Goal: Obtain resource: Download file/media

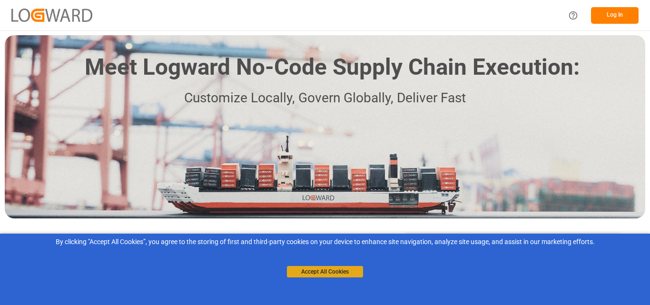
click at [334, 275] on button "Accept All Cookies" at bounding box center [325, 271] width 76 height 11
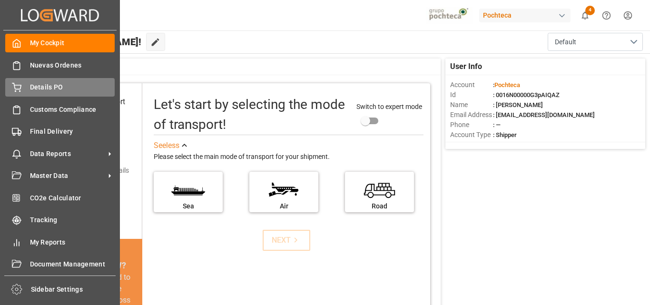
click at [71, 87] on span "Details PO" at bounding box center [72, 87] width 85 height 10
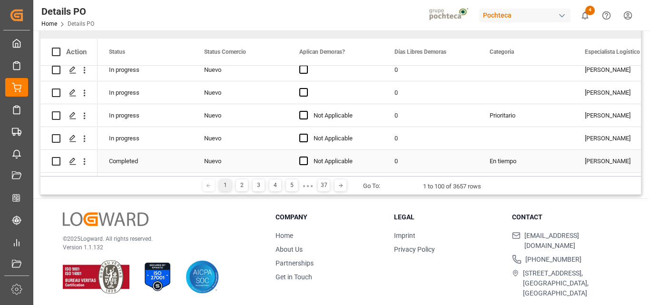
scroll to position [110, 0]
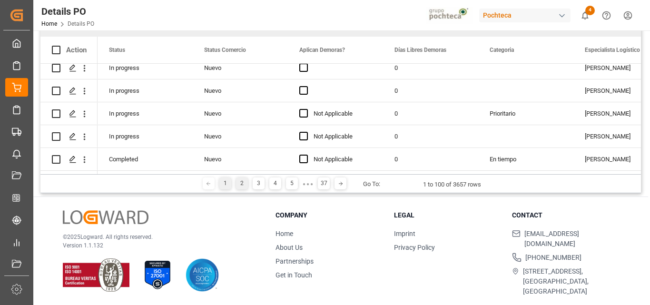
click at [243, 185] on div "2" at bounding box center [242, 184] width 12 height 12
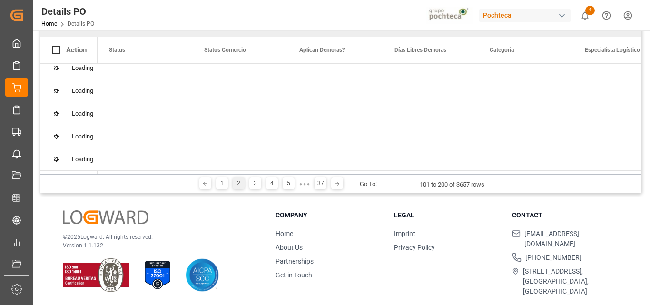
scroll to position [0, 0]
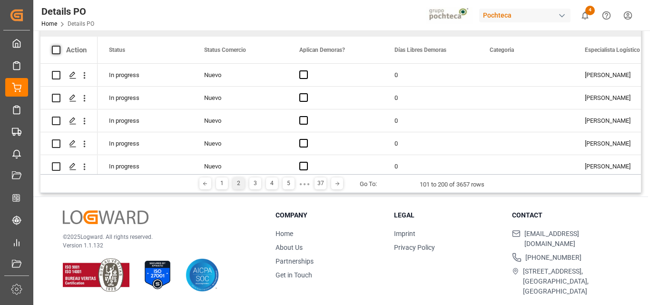
click at [56, 49] on span at bounding box center [56, 50] width 9 height 9
click at [59, 46] on input "checkbox" at bounding box center [59, 46] width 0 height 0
checkbox input "true"
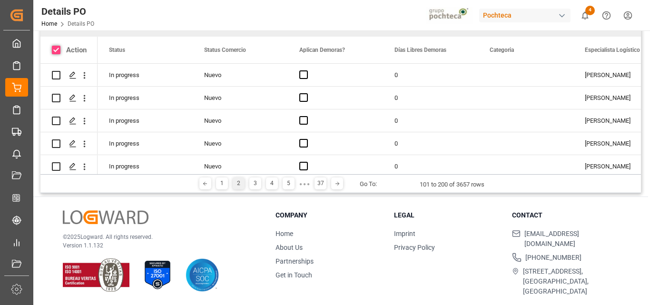
checkbox input "true"
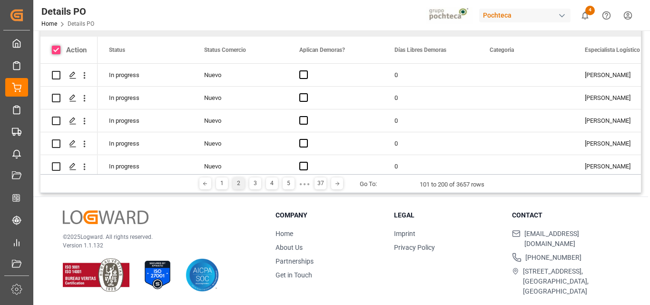
checkbox input "true"
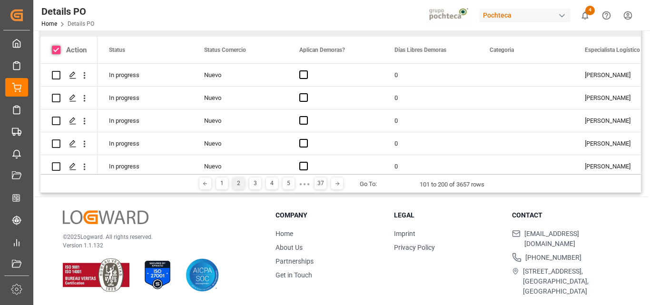
checkbox input "true"
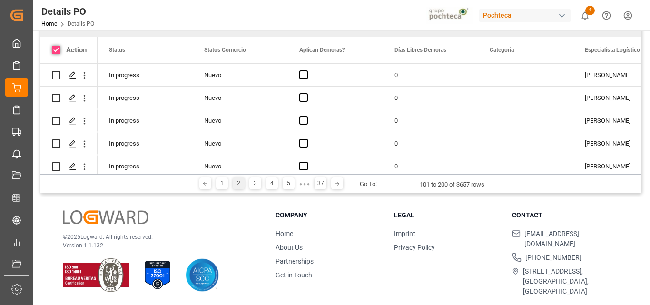
checkbox input "true"
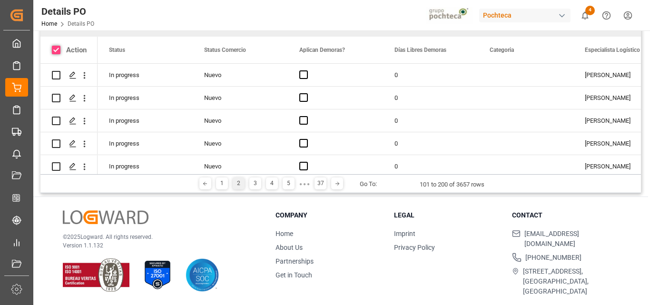
checkbox input "true"
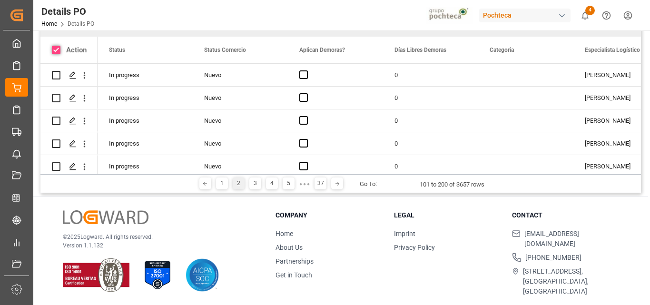
checkbox input "true"
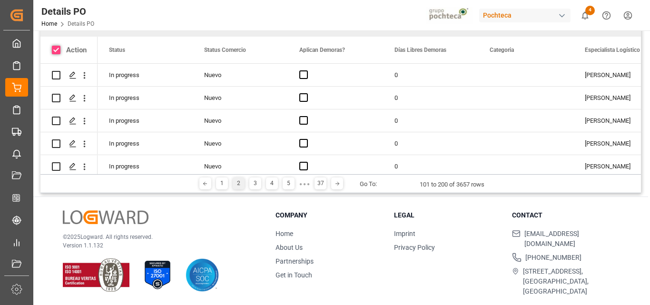
checkbox input "true"
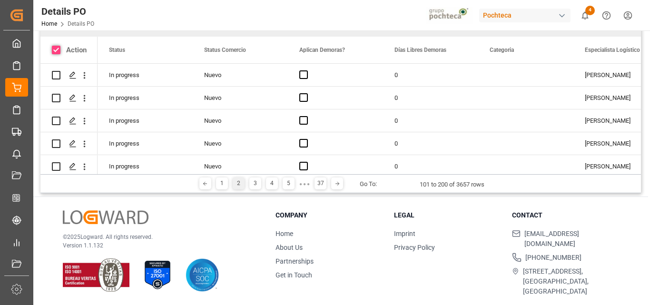
checkbox input "true"
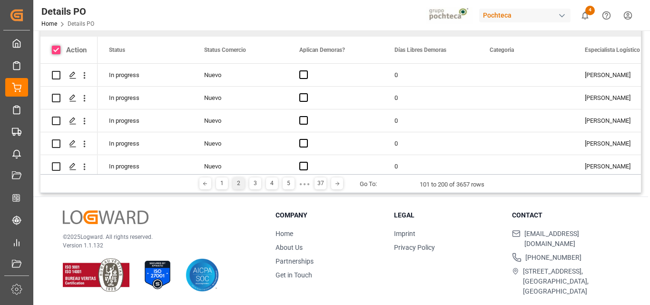
checkbox input "true"
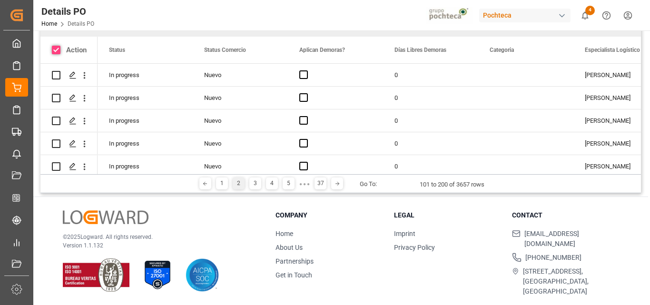
checkbox input "true"
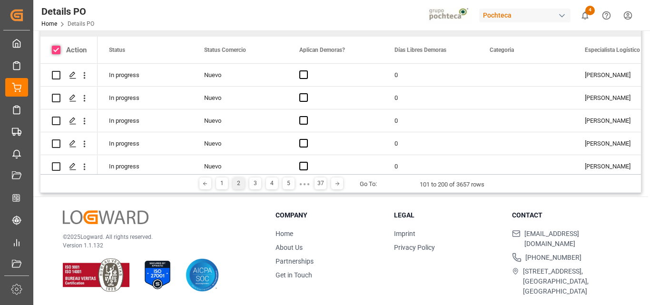
checkbox input "true"
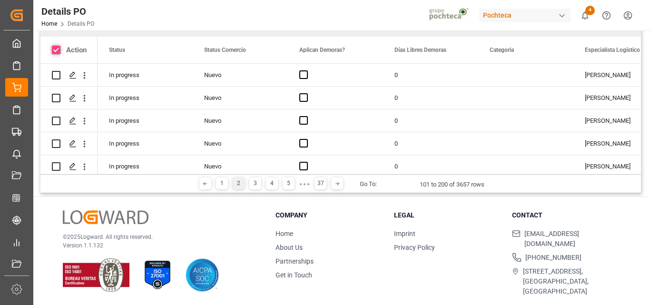
checkbox input "true"
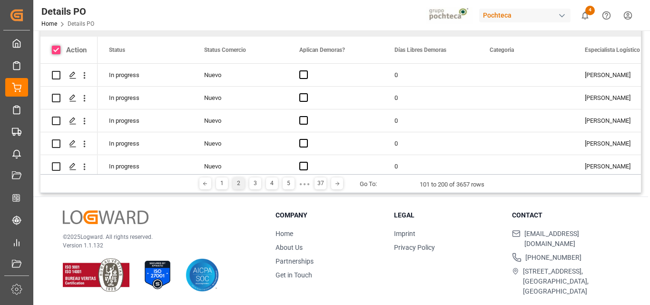
checkbox input "true"
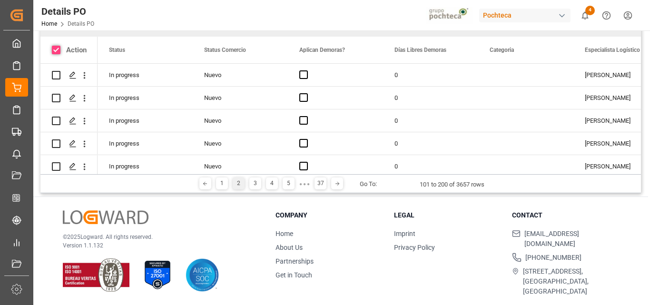
checkbox input "true"
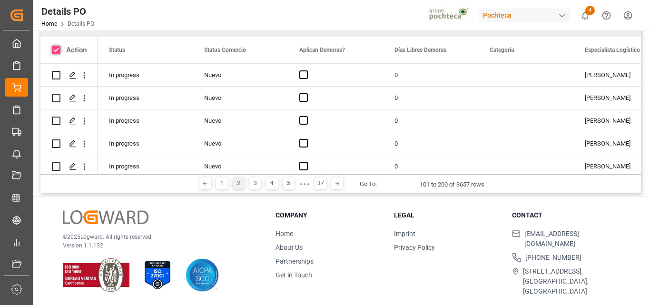
checkbox input "true"
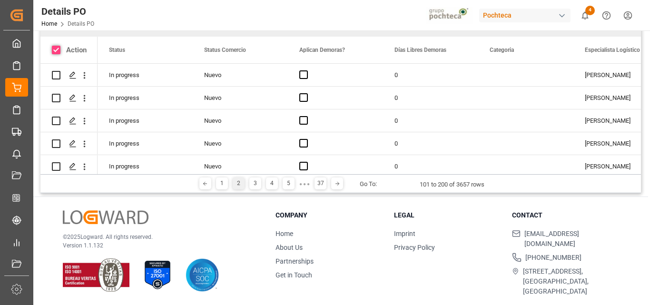
checkbox input "true"
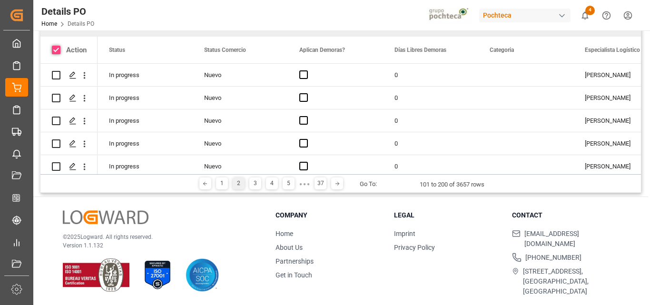
checkbox input "true"
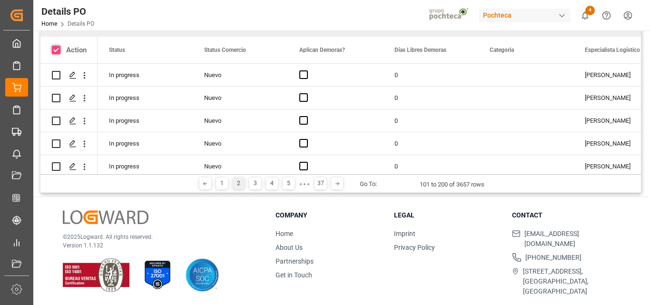
checkbox input "true"
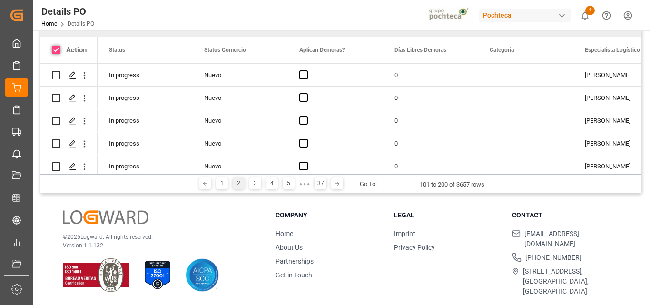
checkbox input "true"
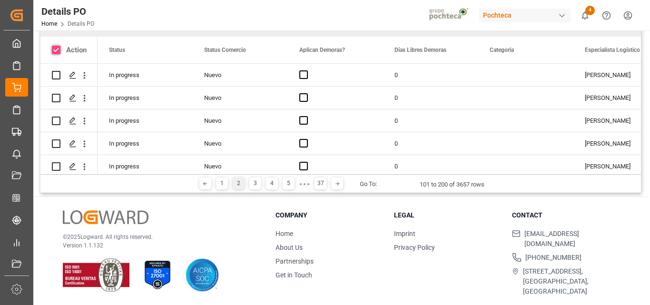
checkbox input "true"
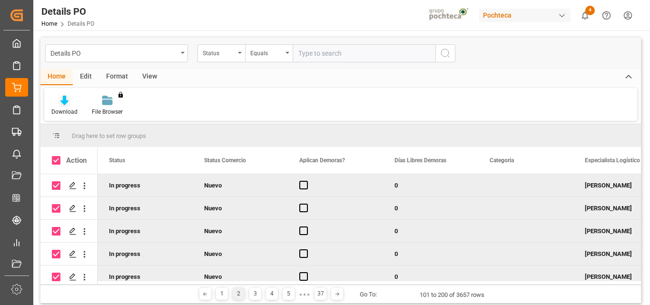
click at [65, 99] on icon at bounding box center [64, 101] width 8 height 10
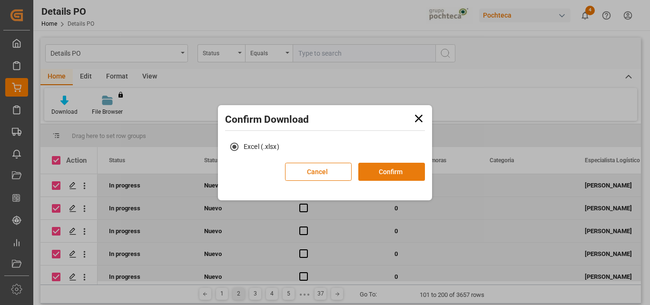
click at [400, 177] on button "Confirm" at bounding box center [391, 172] width 67 height 18
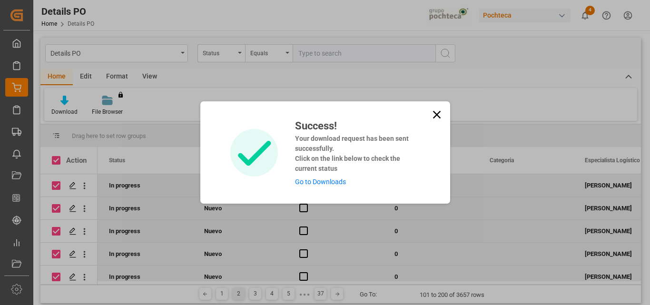
click at [397, 152] on h4 "Your download request has been sent successfully. Click on the link below to ch…" at bounding box center [354, 154] width 118 height 40
click at [327, 184] on link "Go to Downloads" at bounding box center [320, 182] width 51 height 8
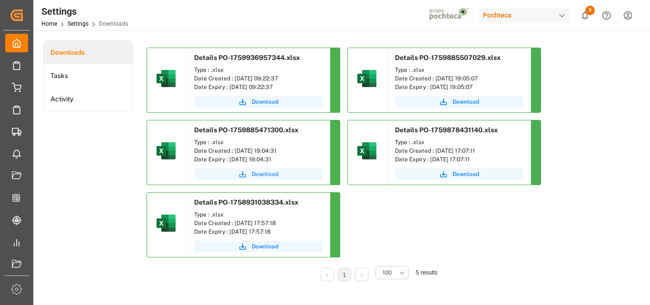
click at [297, 179] on button "Download" at bounding box center [258, 174] width 129 height 11
click at [292, 106] on button "Download" at bounding box center [258, 101] width 129 height 11
click at [470, 100] on span "Download" at bounding box center [466, 102] width 27 height 9
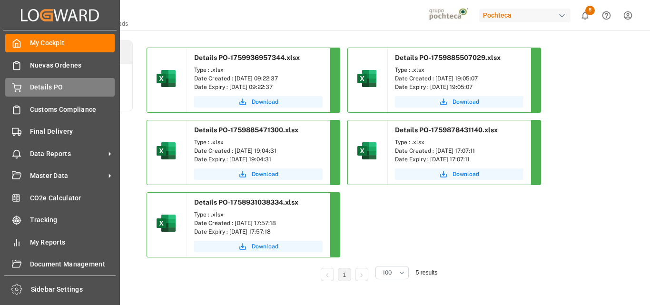
click at [63, 92] on span "Details PO" at bounding box center [72, 87] width 85 height 10
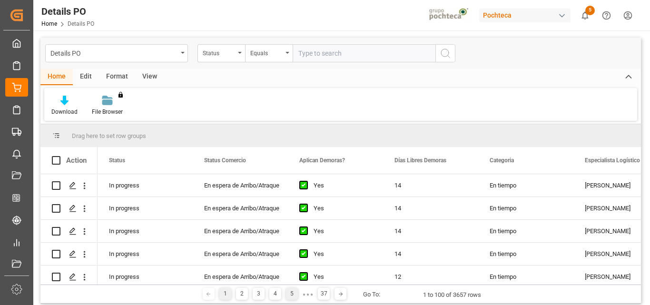
click at [290, 295] on div "5" at bounding box center [292, 294] width 12 height 12
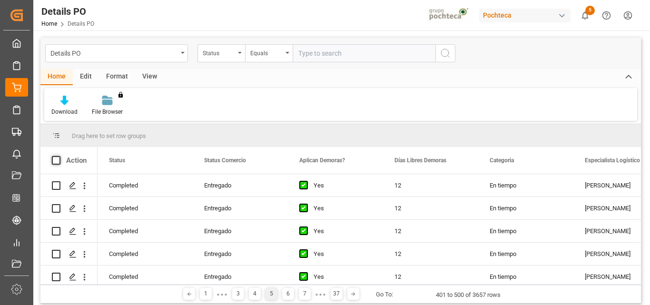
click at [56, 161] on span at bounding box center [56, 160] width 9 height 9
click at [59, 156] on input "checkbox" at bounding box center [59, 156] width 0 height 0
checkbox input "true"
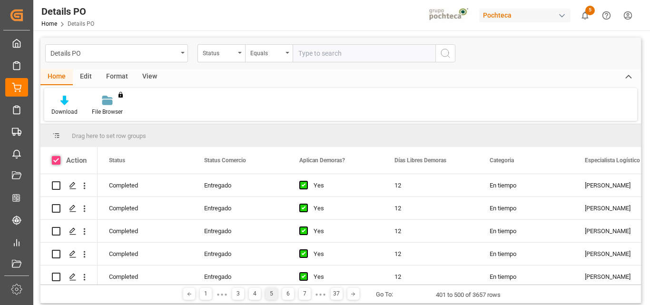
checkbox input "true"
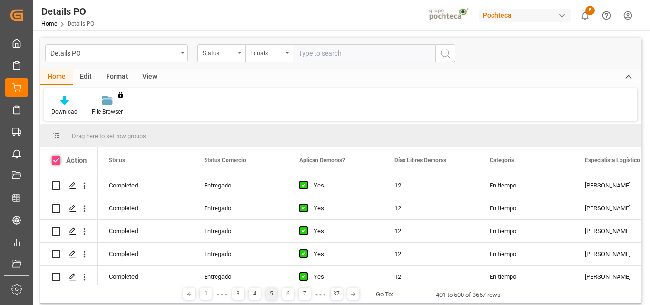
checkbox input "true"
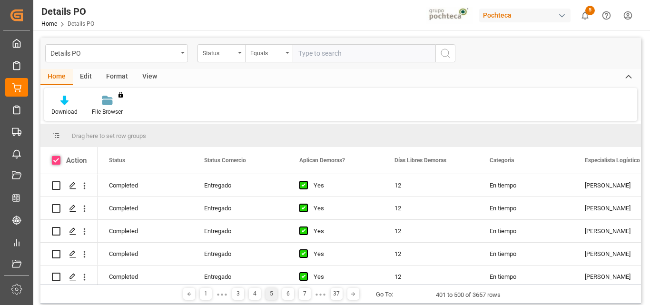
checkbox input "true"
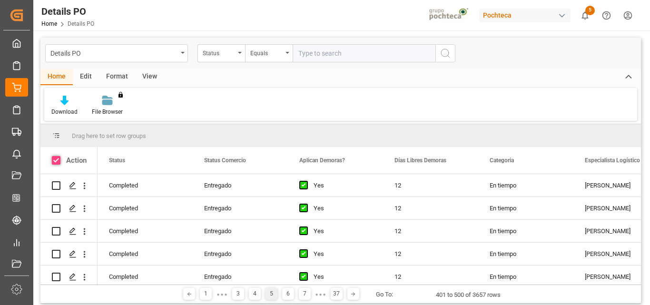
checkbox input "true"
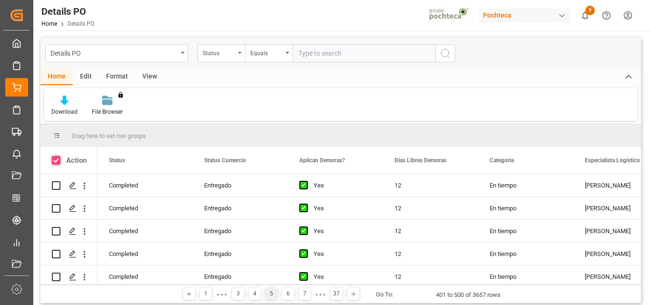
checkbox input "true"
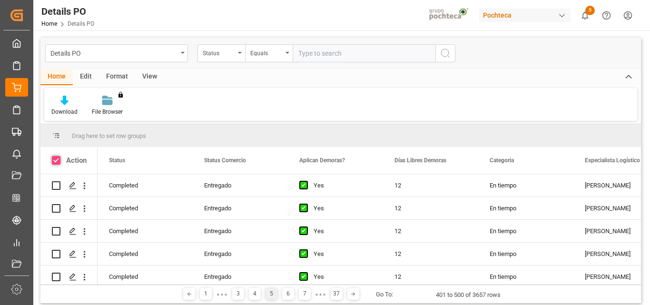
checkbox input "true"
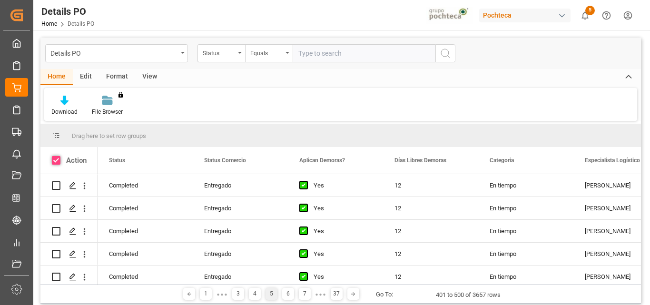
checkbox input "true"
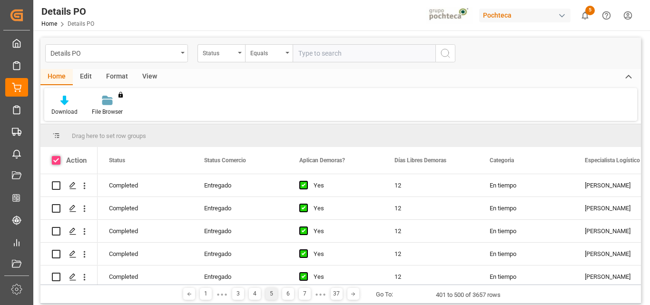
checkbox input "true"
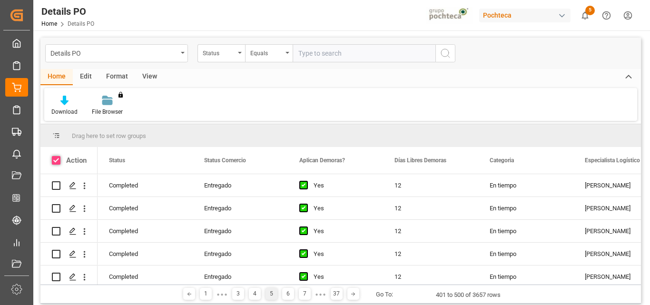
checkbox input "true"
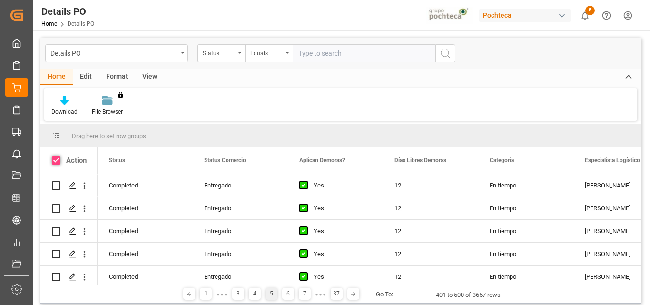
checkbox input "true"
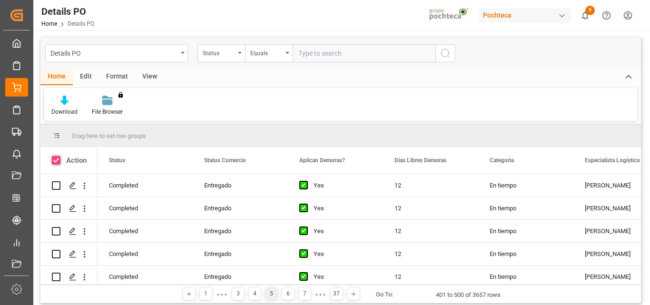
checkbox input "true"
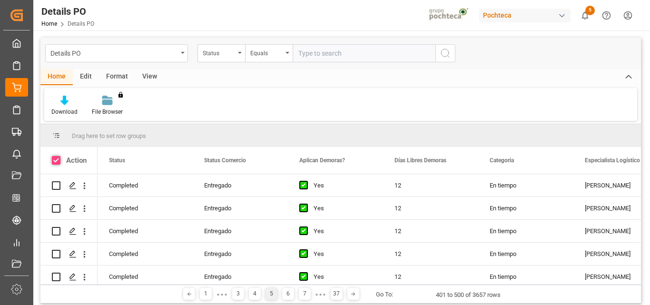
checkbox input "true"
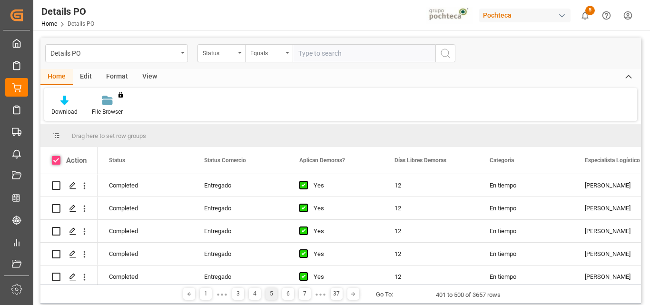
checkbox input "true"
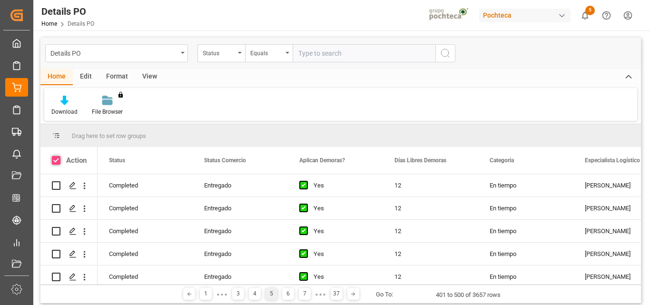
checkbox input "true"
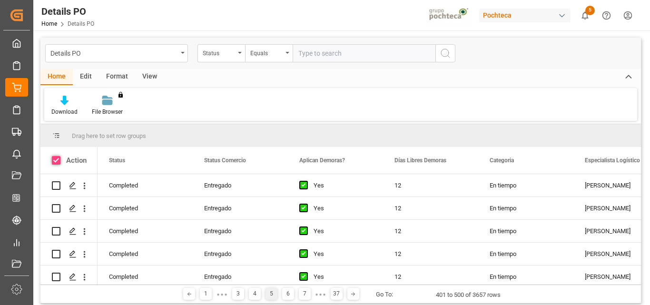
checkbox input "true"
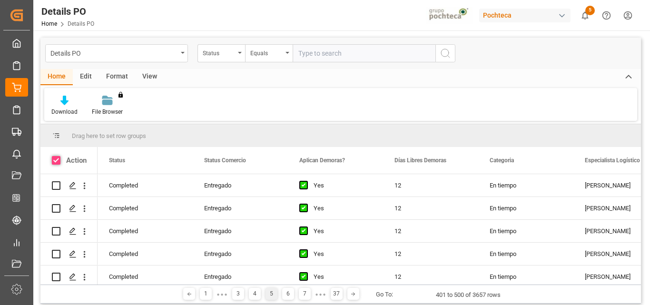
checkbox input "true"
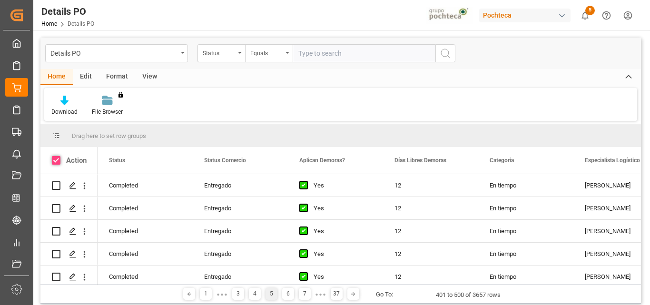
checkbox input "true"
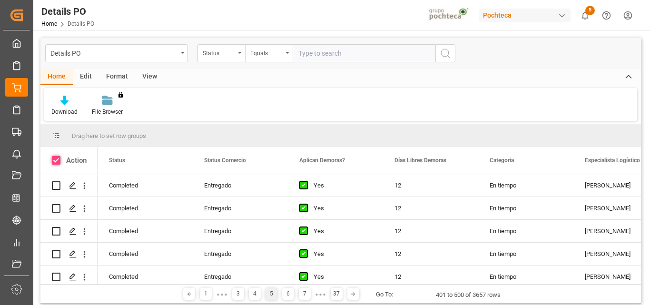
checkbox input "true"
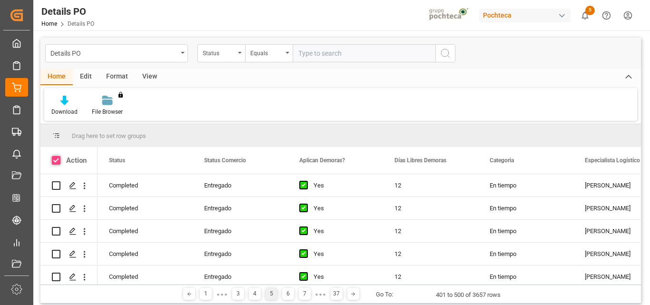
checkbox input "true"
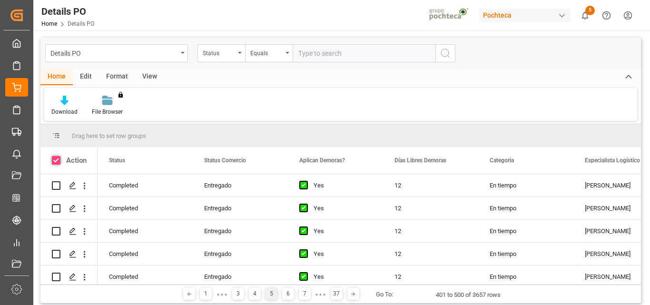
checkbox input "true"
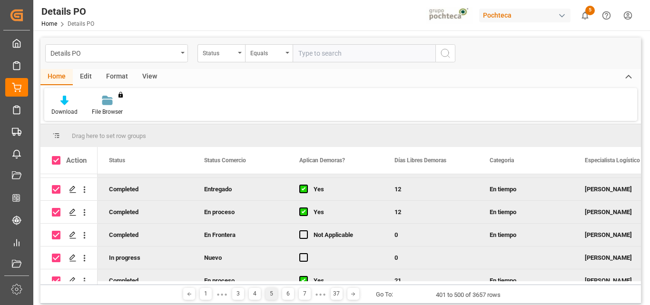
scroll to position [143, 0]
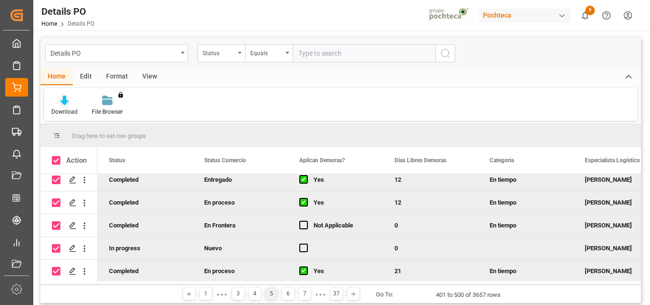
click at [62, 103] on icon at bounding box center [64, 101] width 8 height 10
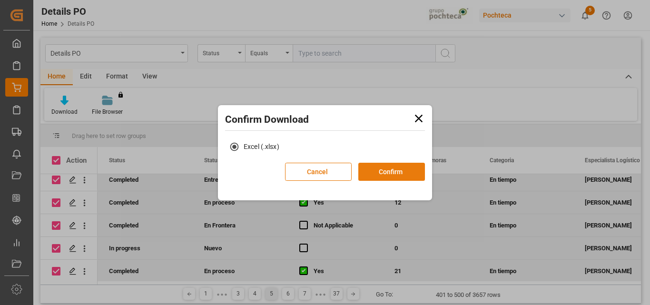
click at [407, 169] on button "Confirm" at bounding box center [391, 172] width 67 height 18
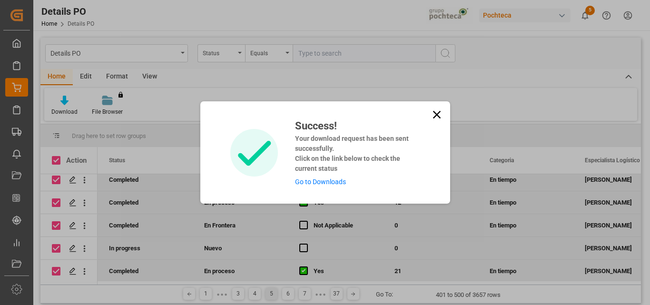
click at [439, 115] on icon at bounding box center [436, 114] width 13 height 13
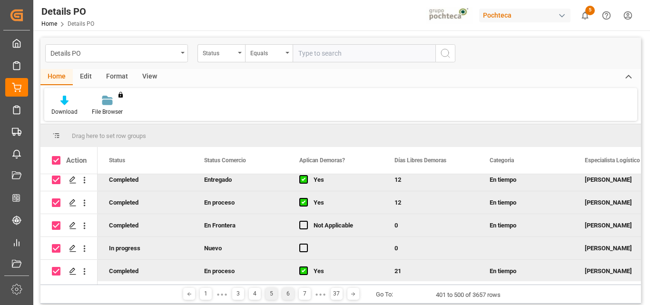
click at [290, 292] on div "6" at bounding box center [288, 294] width 12 height 12
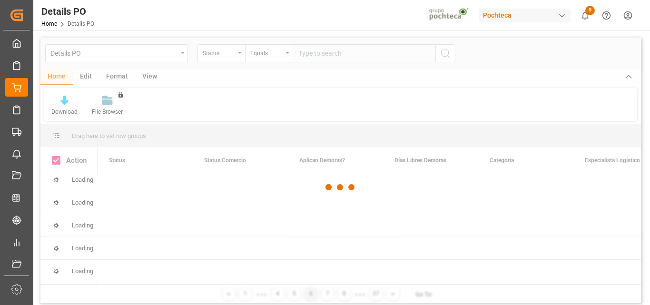
scroll to position [0, 0]
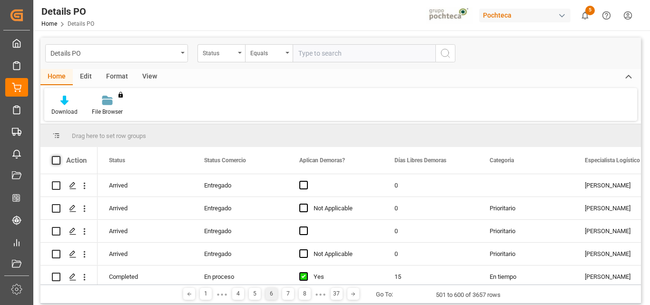
click at [53, 161] on span at bounding box center [56, 160] width 9 height 9
click at [59, 156] on input "checkbox" at bounding box center [59, 156] width 0 height 0
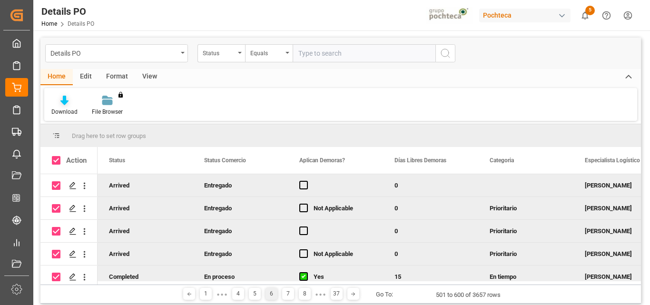
click at [55, 109] on div "Download" at bounding box center [64, 112] width 26 height 9
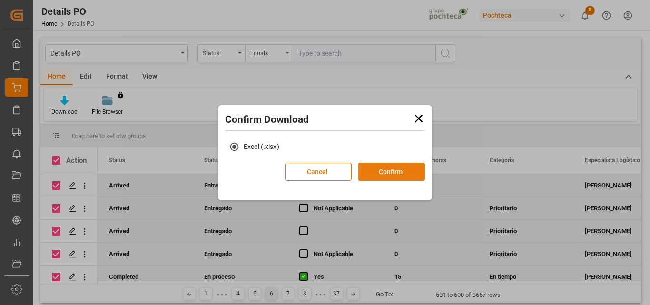
click at [372, 170] on button "Confirm" at bounding box center [391, 172] width 67 height 18
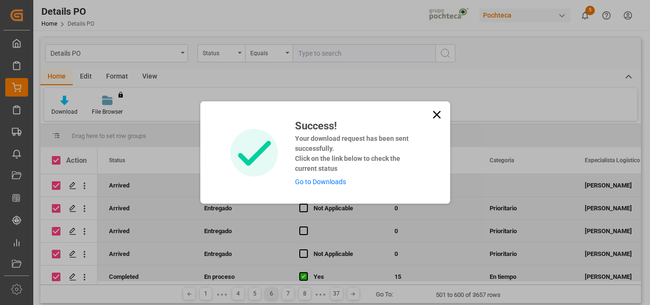
click at [442, 116] on icon at bounding box center [436, 114] width 13 height 13
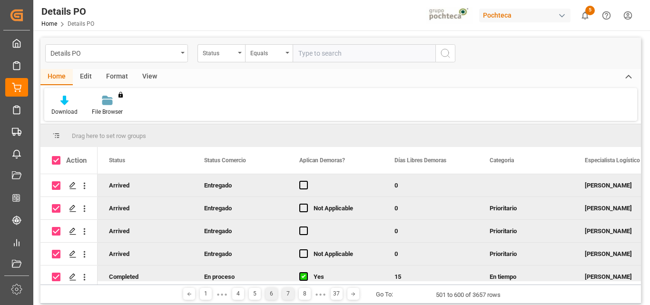
click at [285, 293] on div "7" at bounding box center [288, 294] width 12 height 12
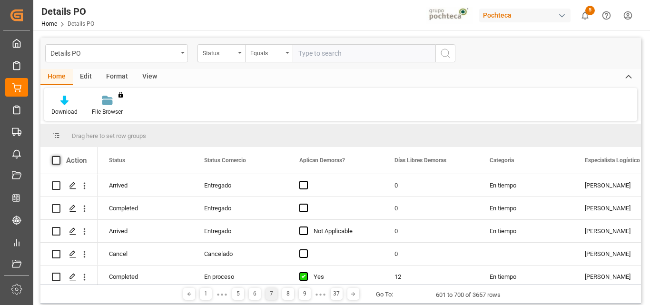
click at [57, 162] on span at bounding box center [56, 160] width 9 height 9
click at [59, 156] on input "checkbox" at bounding box center [59, 156] width 0 height 0
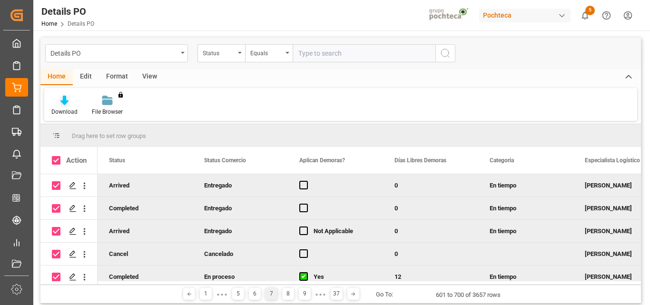
click at [71, 109] on div "Download" at bounding box center [64, 112] width 26 height 9
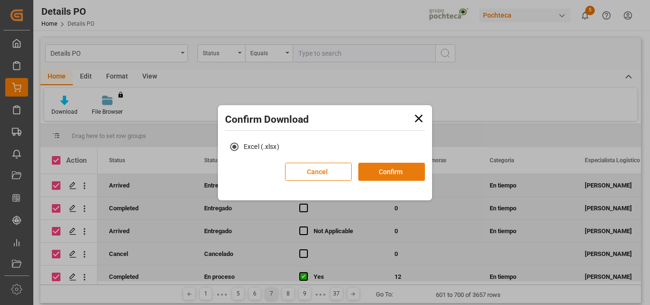
click at [372, 172] on button "Confirm" at bounding box center [391, 172] width 67 height 18
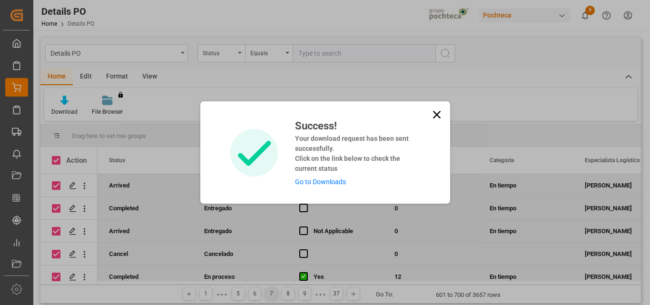
click at [437, 117] on icon at bounding box center [436, 114] width 13 height 13
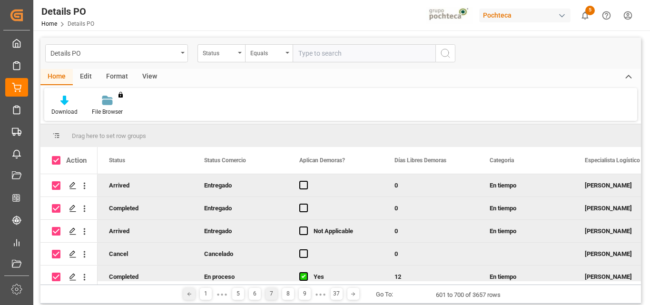
click at [188, 294] on line at bounding box center [189, 294] width 3 height 0
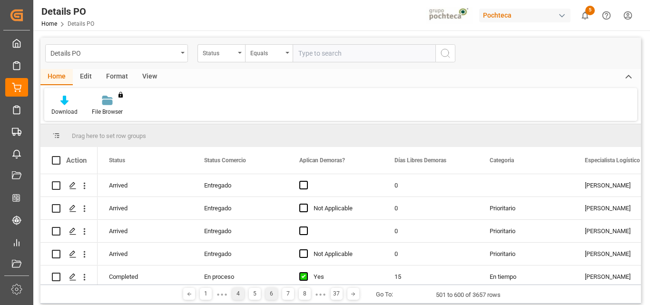
click at [238, 297] on div "4" at bounding box center [238, 294] width 12 height 12
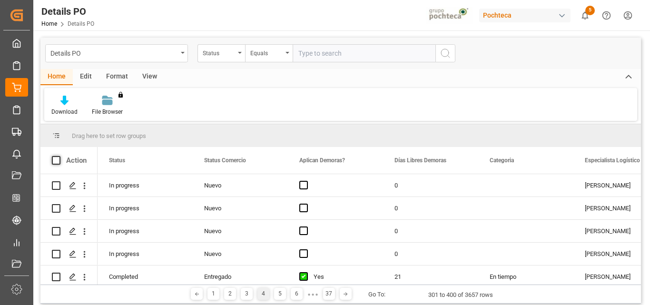
click at [54, 163] on span at bounding box center [56, 160] width 9 height 9
click at [59, 156] on input "checkbox" at bounding box center [59, 156] width 0 height 0
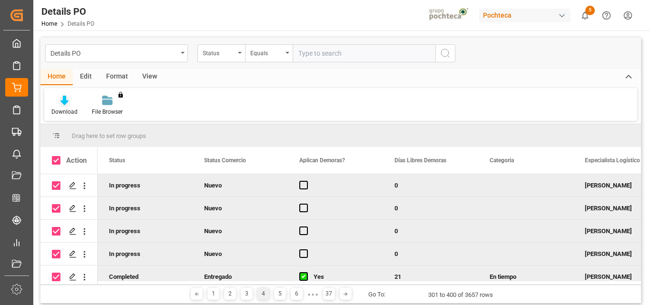
click at [60, 106] on div "Download" at bounding box center [64, 105] width 40 height 21
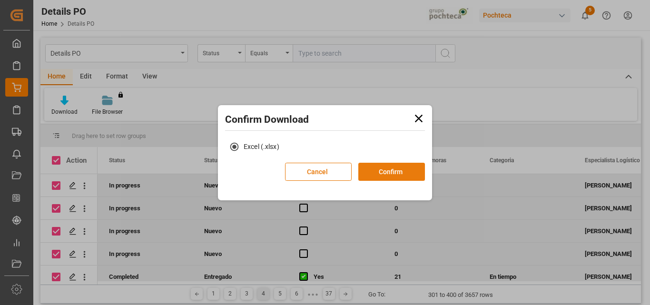
click at [403, 173] on button "Confirm" at bounding box center [391, 172] width 67 height 18
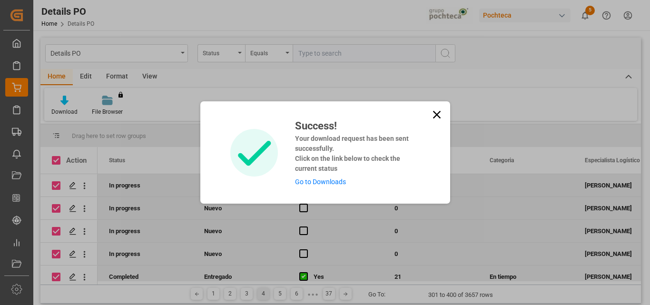
click at [326, 181] on link "Go to Downloads" at bounding box center [320, 182] width 51 height 8
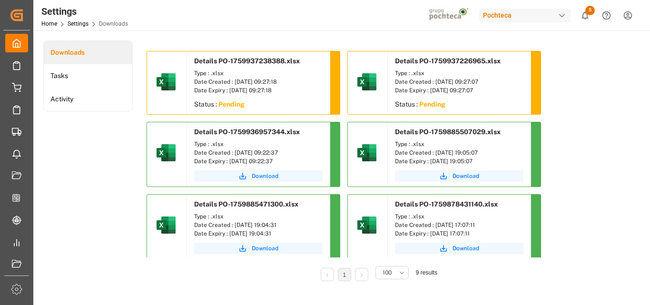
scroll to position [48, 0]
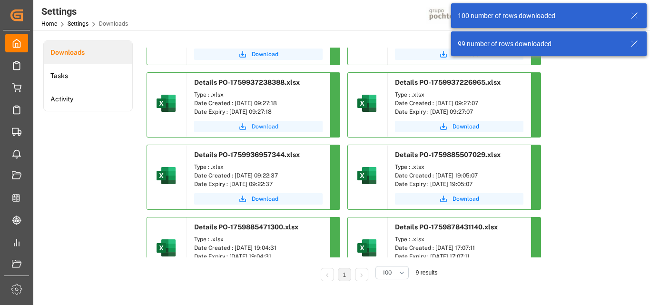
click at [262, 130] on span "Download" at bounding box center [265, 126] width 27 height 9
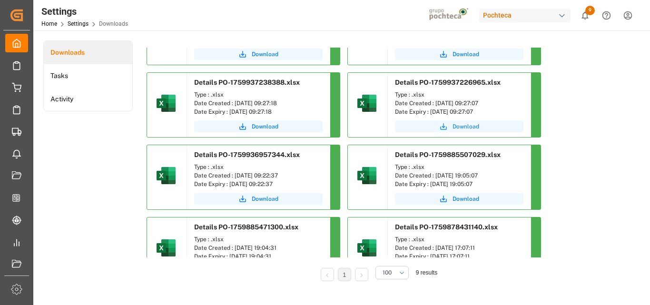
click at [490, 126] on button "Download" at bounding box center [459, 126] width 129 height 11
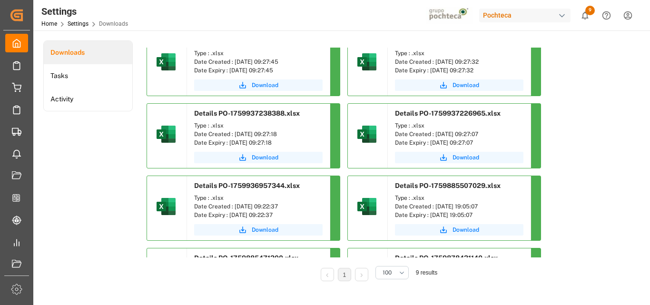
scroll to position [0, 0]
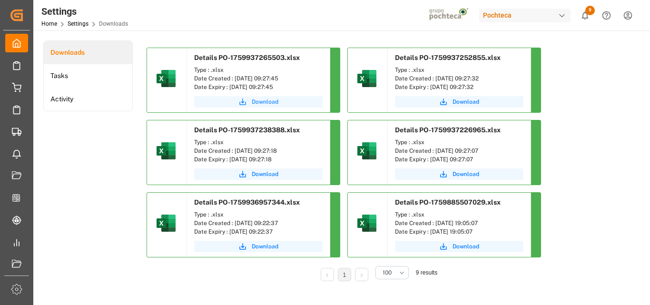
click at [224, 103] on button "Download" at bounding box center [258, 101] width 129 height 11
click at [501, 102] on button "Download" at bounding box center [459, 101] width 129 height 11
